Goal: Task Accomplishment & Management: Use online tool/utility

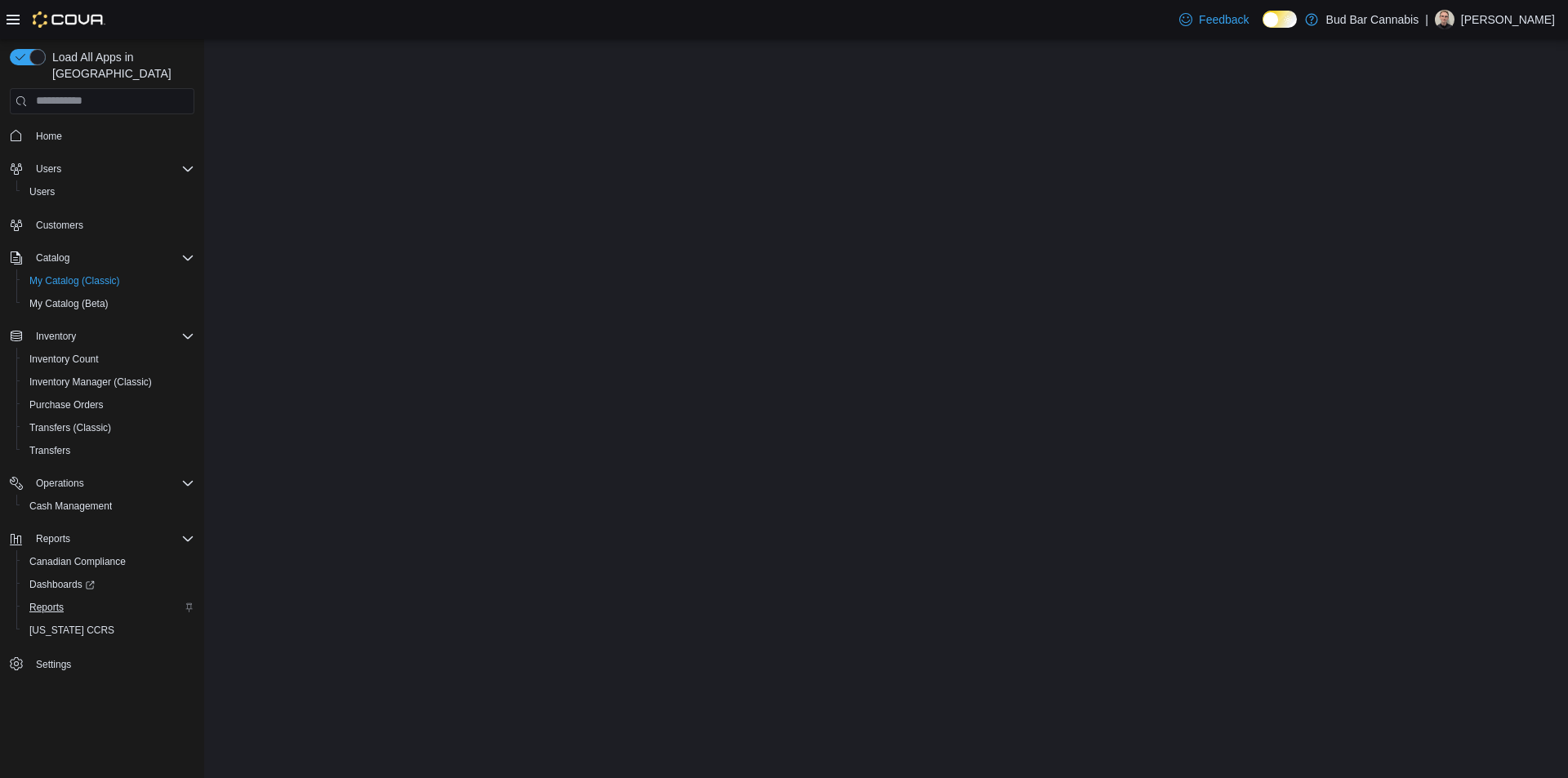
select select "**********"
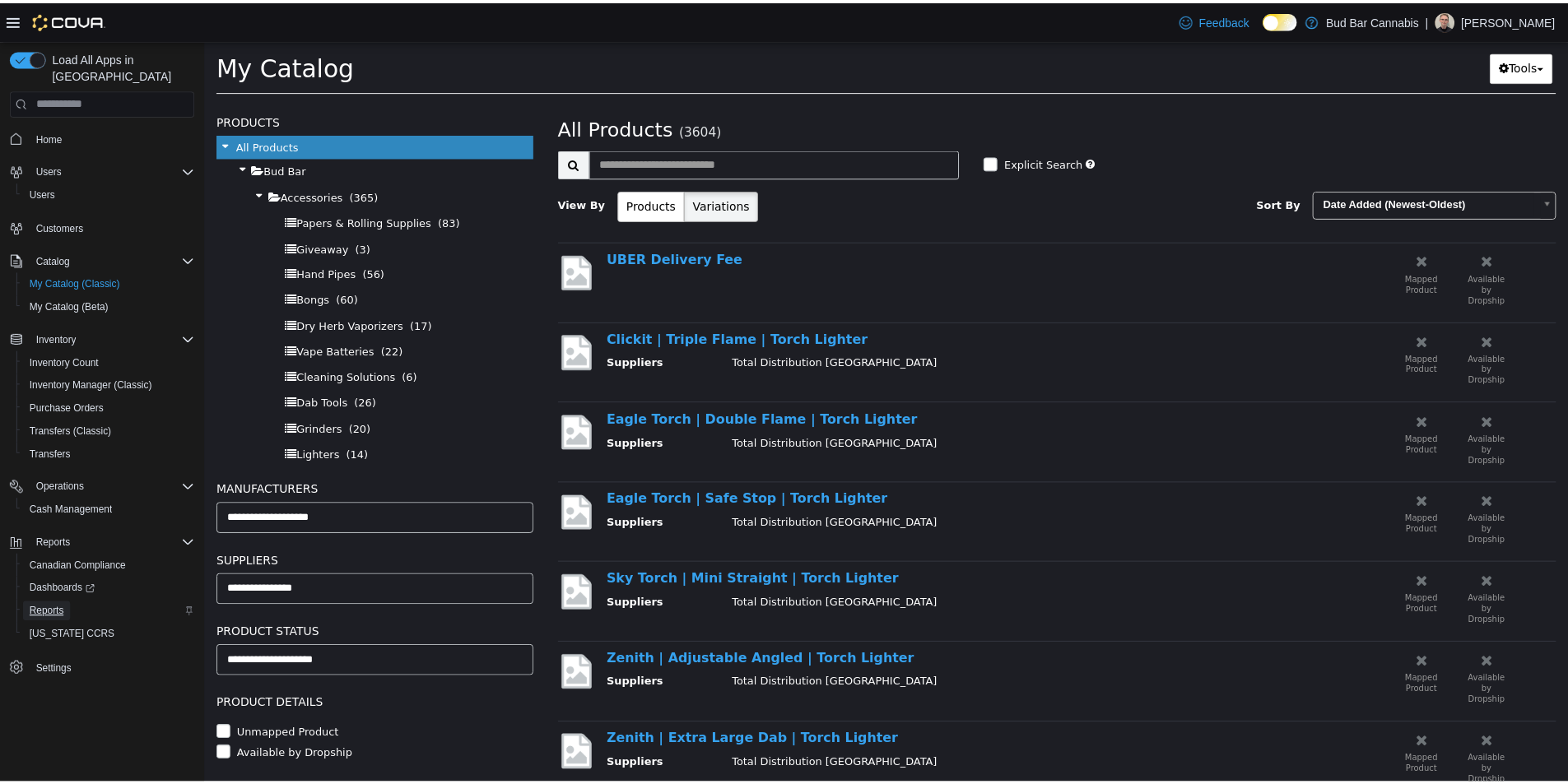
scroll to position [165, 0]
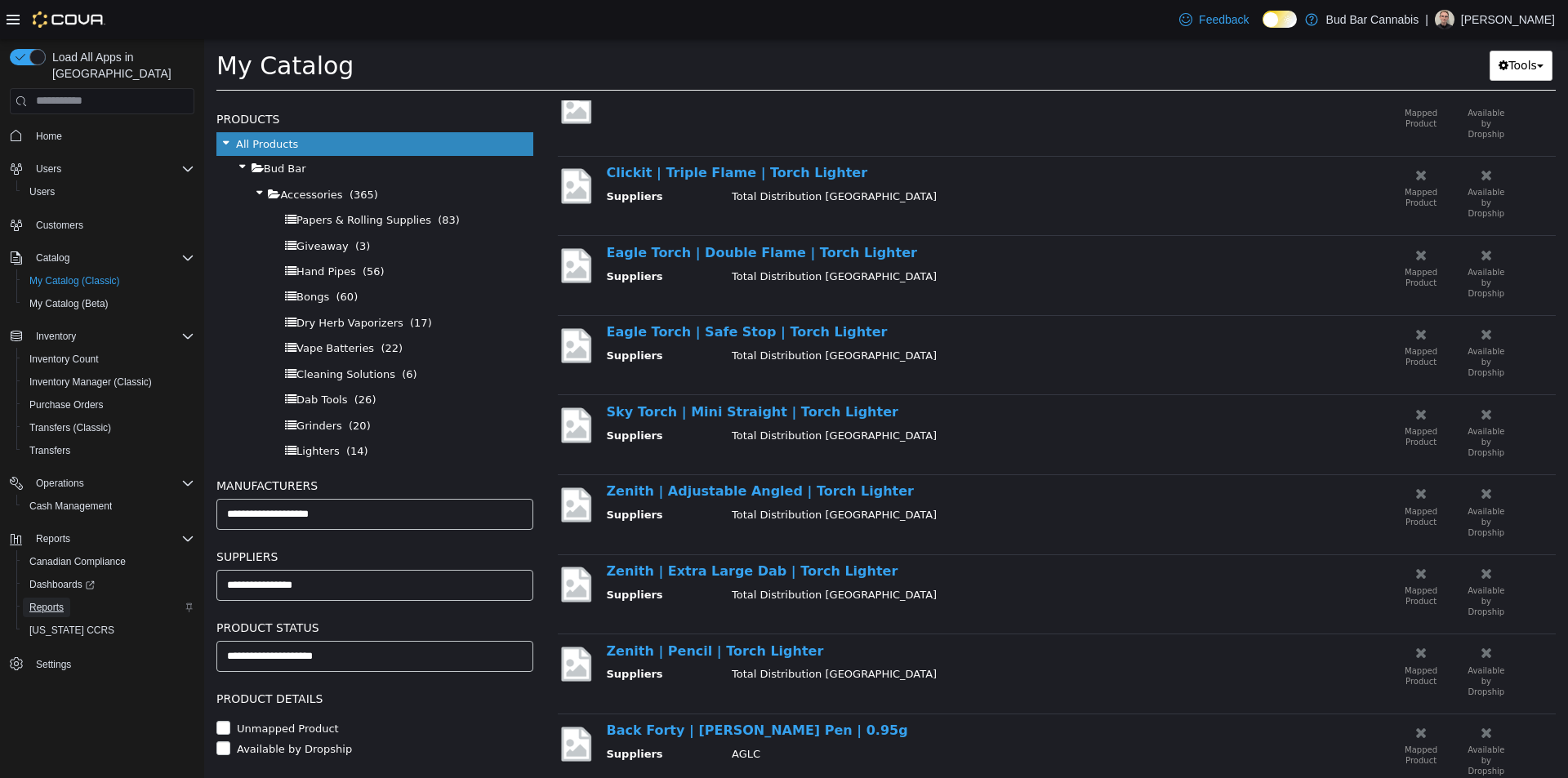
click at [42, 601] on span "Reports" at bounding box center [47, 608] width 34 height 13
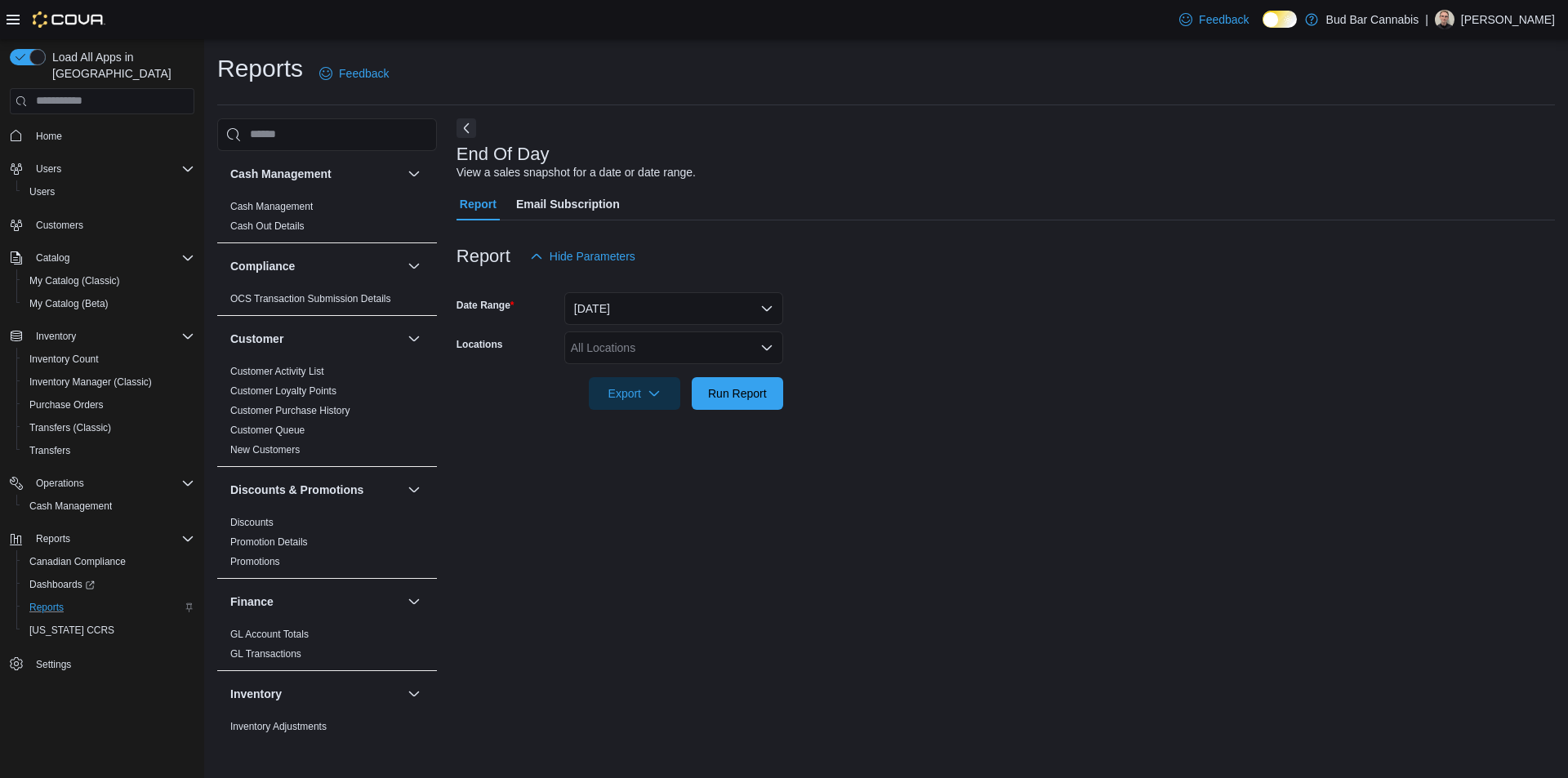
click at [697, 351] on div "All Locations" at bounding box center [674, 348] width 219 height 32
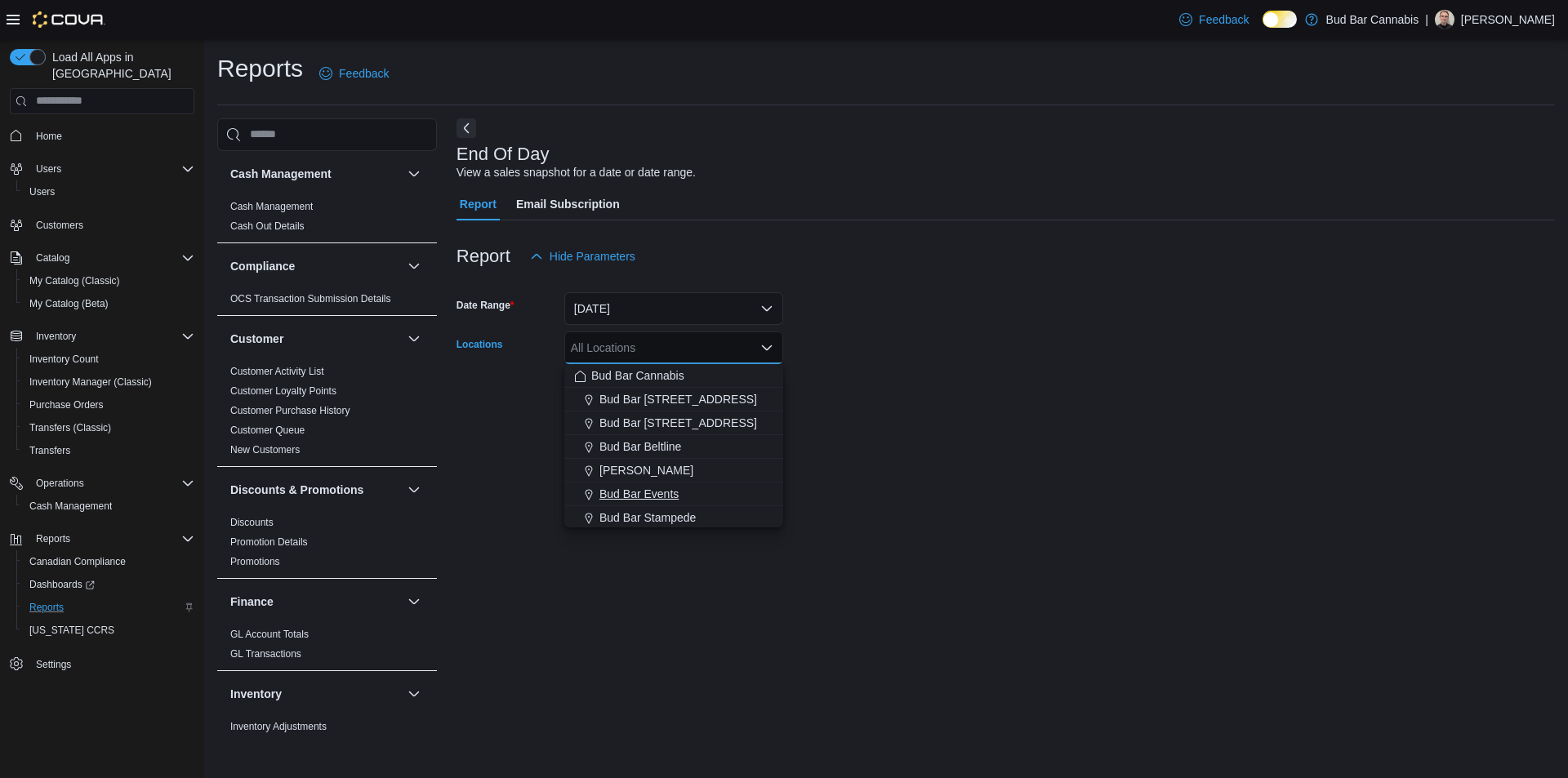
drag, startPoint x: 705, startPoint y: 516, endPoint x: 762, endPoint y: 484, distance: 65.4
click at [706, 516] on div "Bud Bar Stampede" at bounding box center [674, 517] width 199 height 16
click at [870, 437] on div "End Of Day View a sales snapshot for a date or date range. Report Email Subscri…" at bounding box center [1006, 426] width 1099 height 616
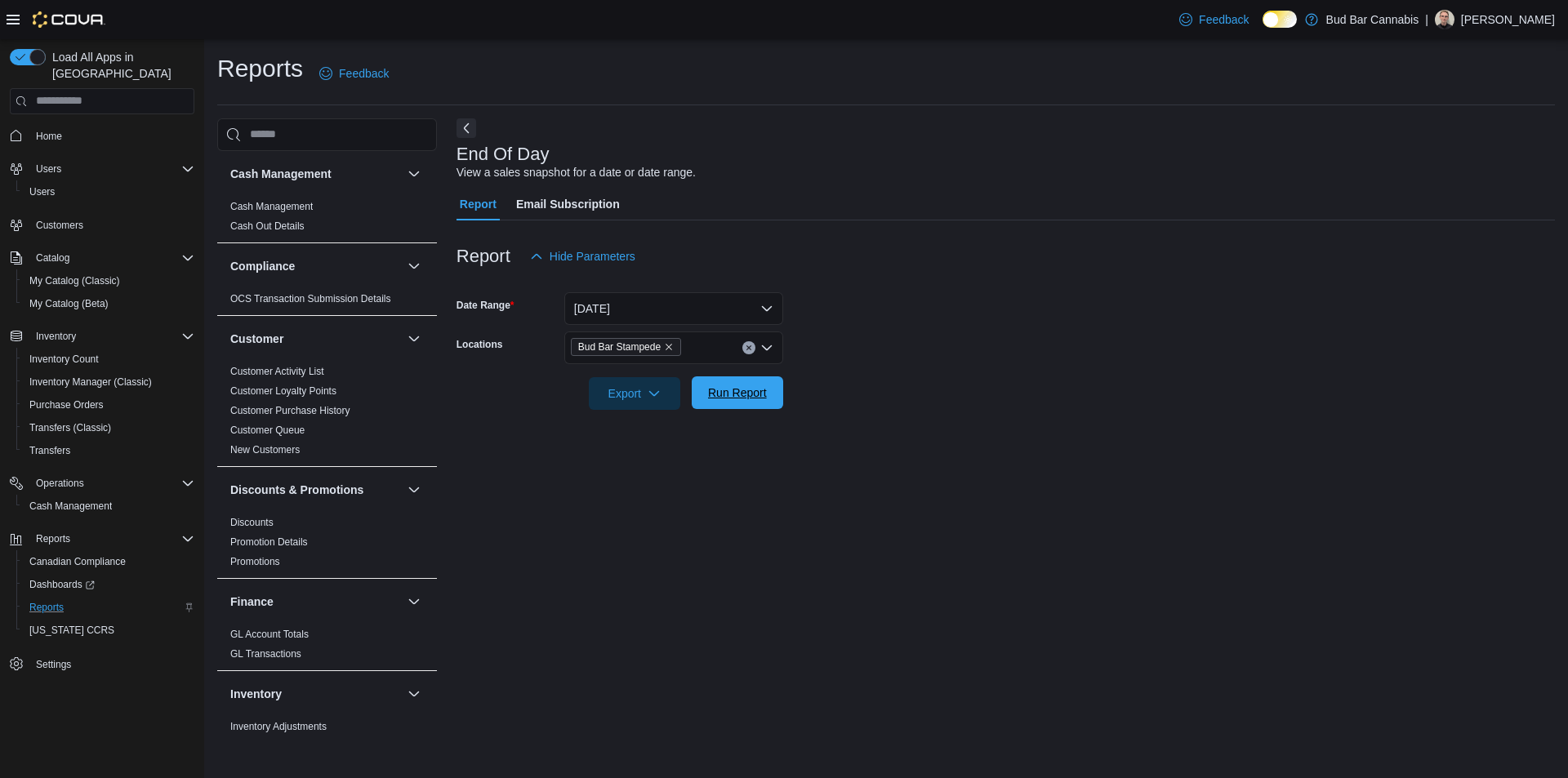
click at [736, 398] on span "Run Report" at bounding box center [737, 392] width 59 height 16
